Goal: Transaction & Acquisition: Purchase product/service

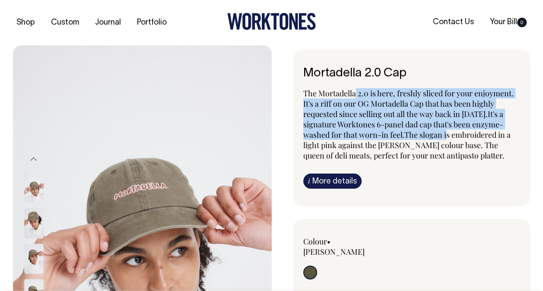
drag, startPoint x: 355, startPoint y: 83, endPoint x: 449, endPoint y: 133, distance: 106.6
click at [449, 133] on div "Mortadella 2.0 Cap The Mortadella 2.0 is here, freshly sliced for your enjoymen…" at bounding box center [411, 128] width 237 height 156
drag, startPoint x: 449, startPoint y: 133, endPoint x: 439, endPoint y: 132, distance: 9.6
click at [439, 132] on span "It's a signature Worktones 6-panel dad cap that's been enzyme-washed for that w…" at bounding box center [406, 135] width 207 height 52
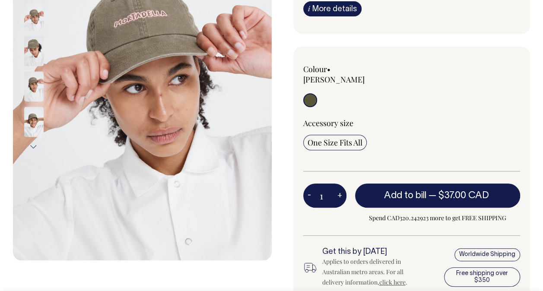
scroll to position [173, 0]
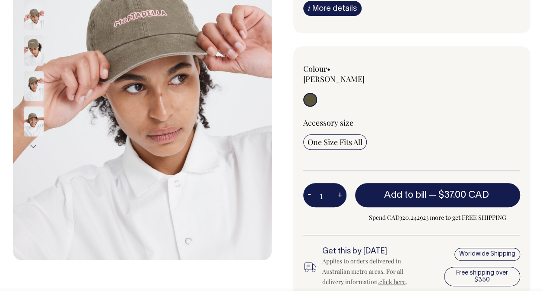
click at [339, 186] on button "+" at bounding box center [339, 194] width 13 height 17
type input "2"
drag, startPoint x: 347, startPoint y: 249, endPoint x: 410, endPoint y: 251, distance: 62.6
click at [410, 256] on div "Applies to orders delivered in Australian metro areas. For all delivery informa…" at bounding box center [371, 271] width 99 height 31
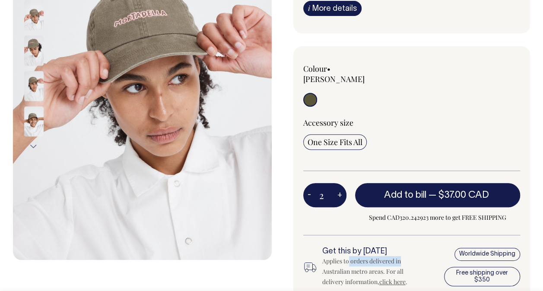
drag, startPoint x: 410, startPoint y: 251, endPoint x: 369, endPoint y: 252, distance: 41.5
click at [369, 256] on div "Applies to orders delivered in Australian metro areas. For all delivery informa…" at bounding box center [371, 271] width 99 height 31
click at [338, 186] on button "+" at bounding box center [339, 194] width 13 height 17
type input "3"
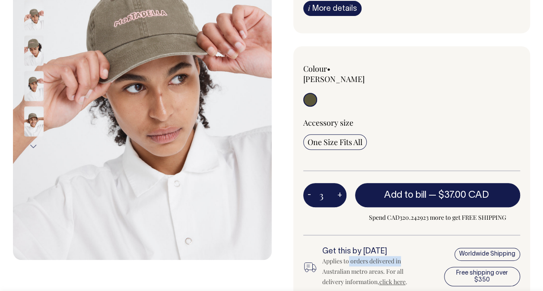
click at [310, 186] on button "-" at bounding box center [309, 194] width 12 height 17
type input "2"
click at [343, 256] on div "Applies to orders delivered in Australian metro areas. For all delivery informa…" at bounding box center [371, 271] width 99 height 31
